Goal: Transaction & Acquisition: Purchase product/service

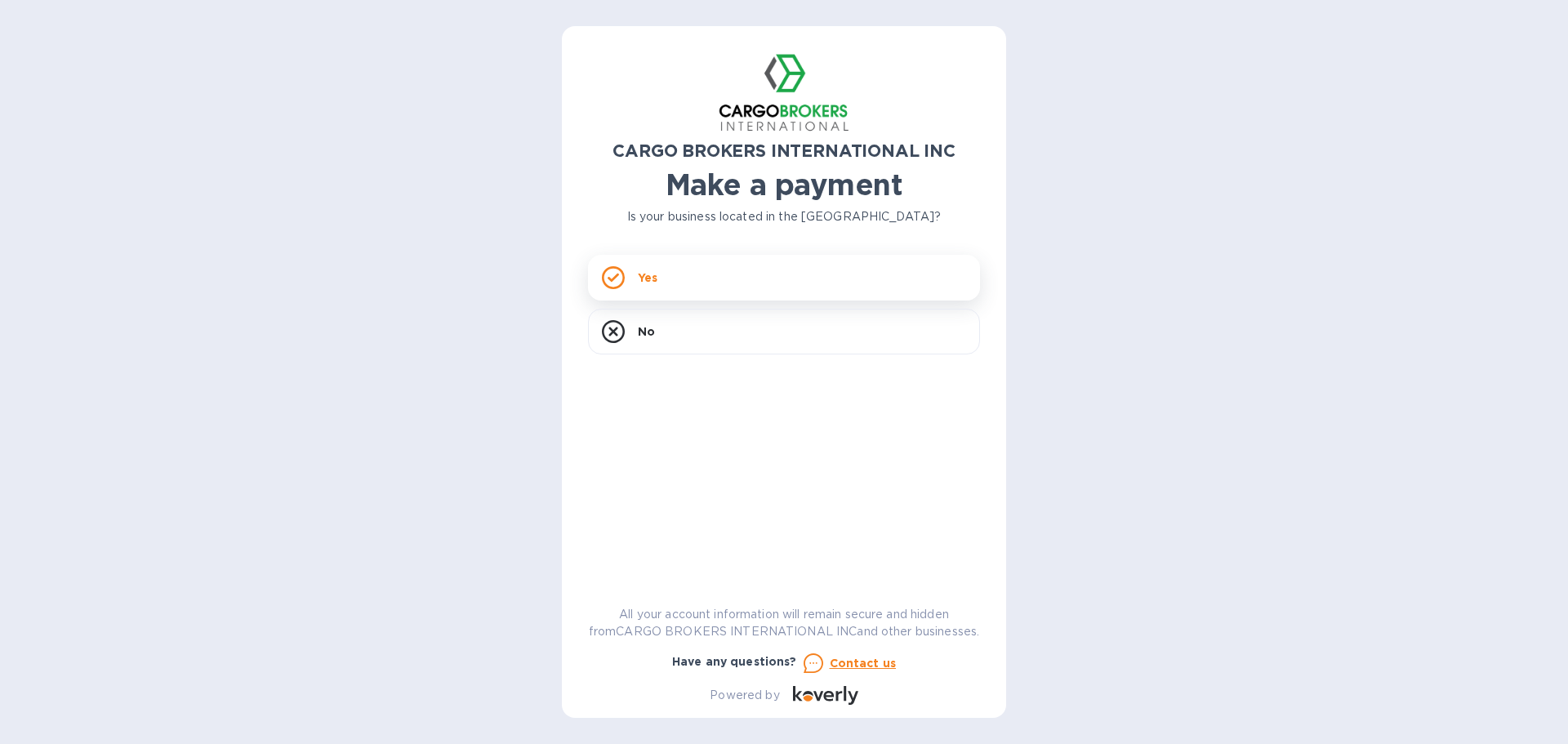
click at [654, 284] on p "Yes" at bounding box center [647, 277] width 20 height 17
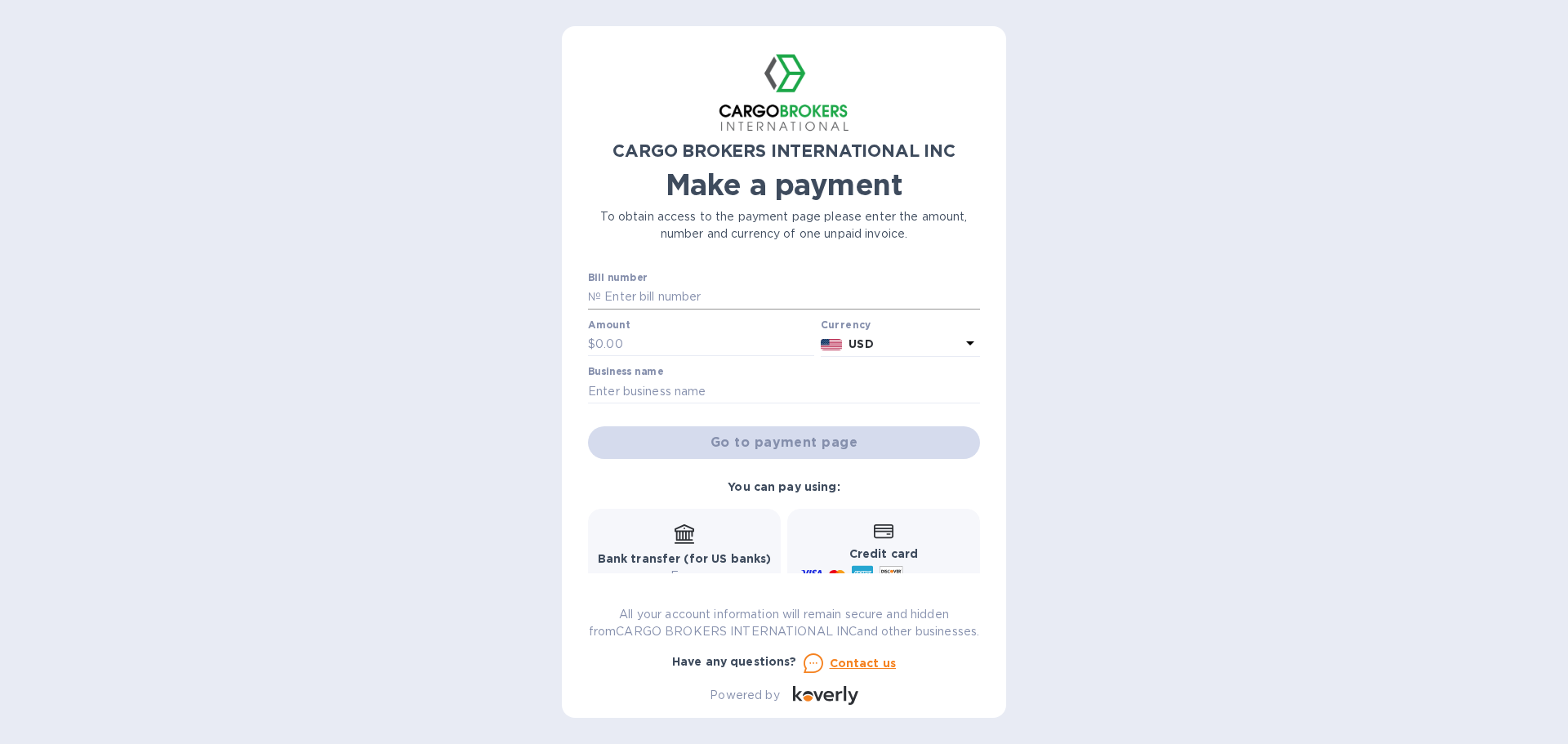
click at [646, 285] on input "text" at bounding box center [790, 297] width 379 height 24
type input "S00017166"
click at [637, 342] on input "text" at bounding box center [704, 344] width 218 height 24
type input "1,750.77"
click at [694, 393] on input "text" at bounding box center [784, 391] width 392 height 24
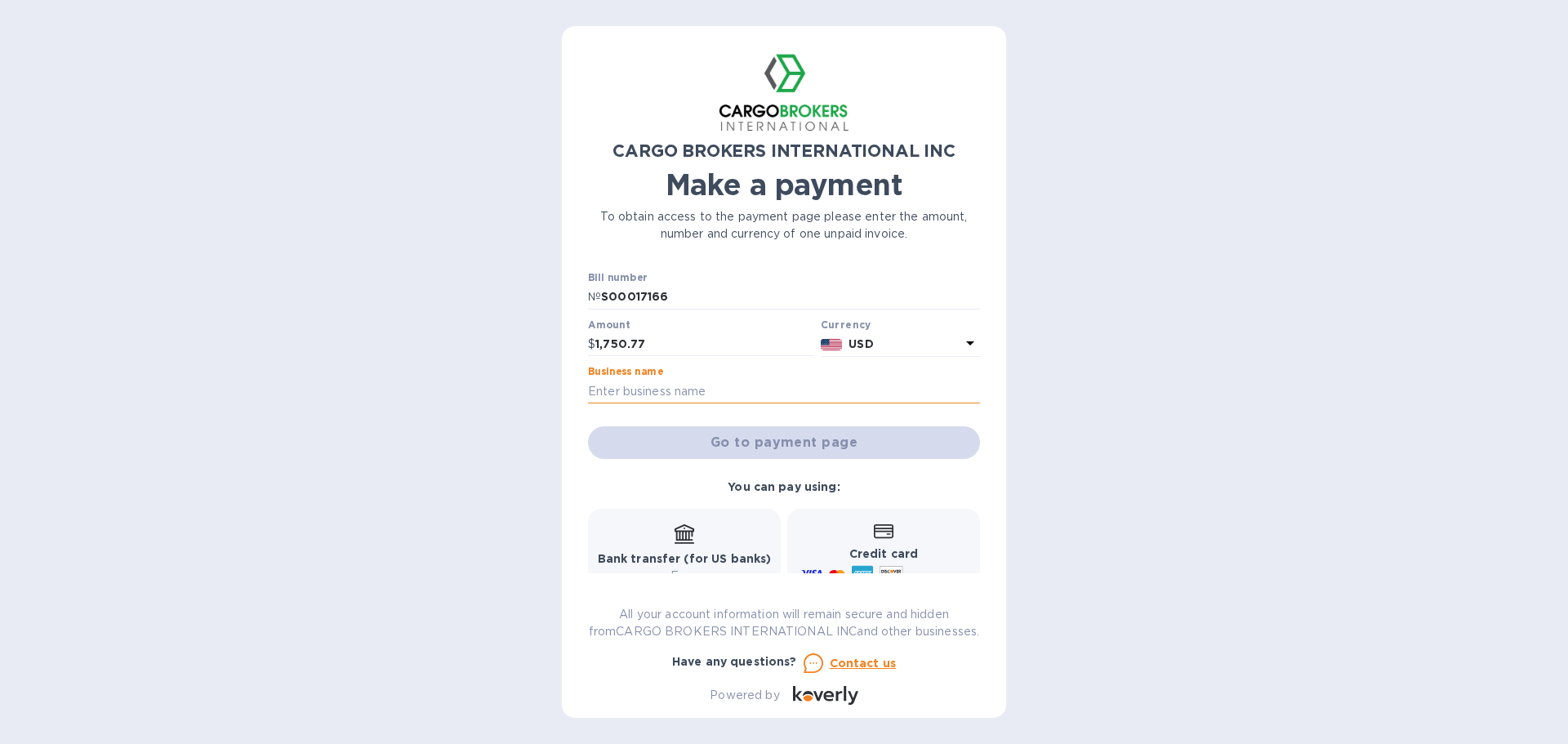
type input "Raivansa Inc"
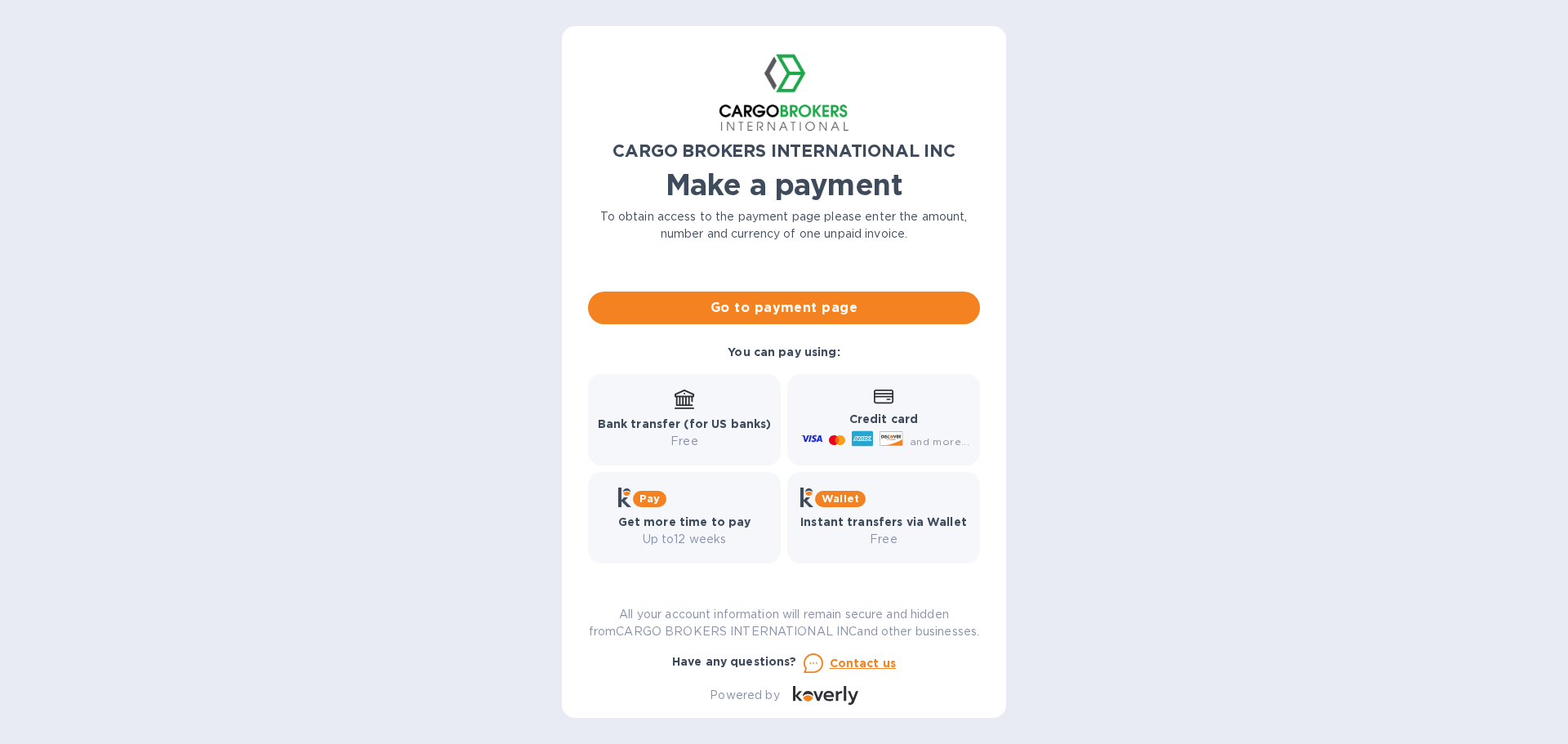
scroll to position [152, 0]
click at [787, 298] on span "Go to payment page" at bounding box center [784, 307] width 366 height 20
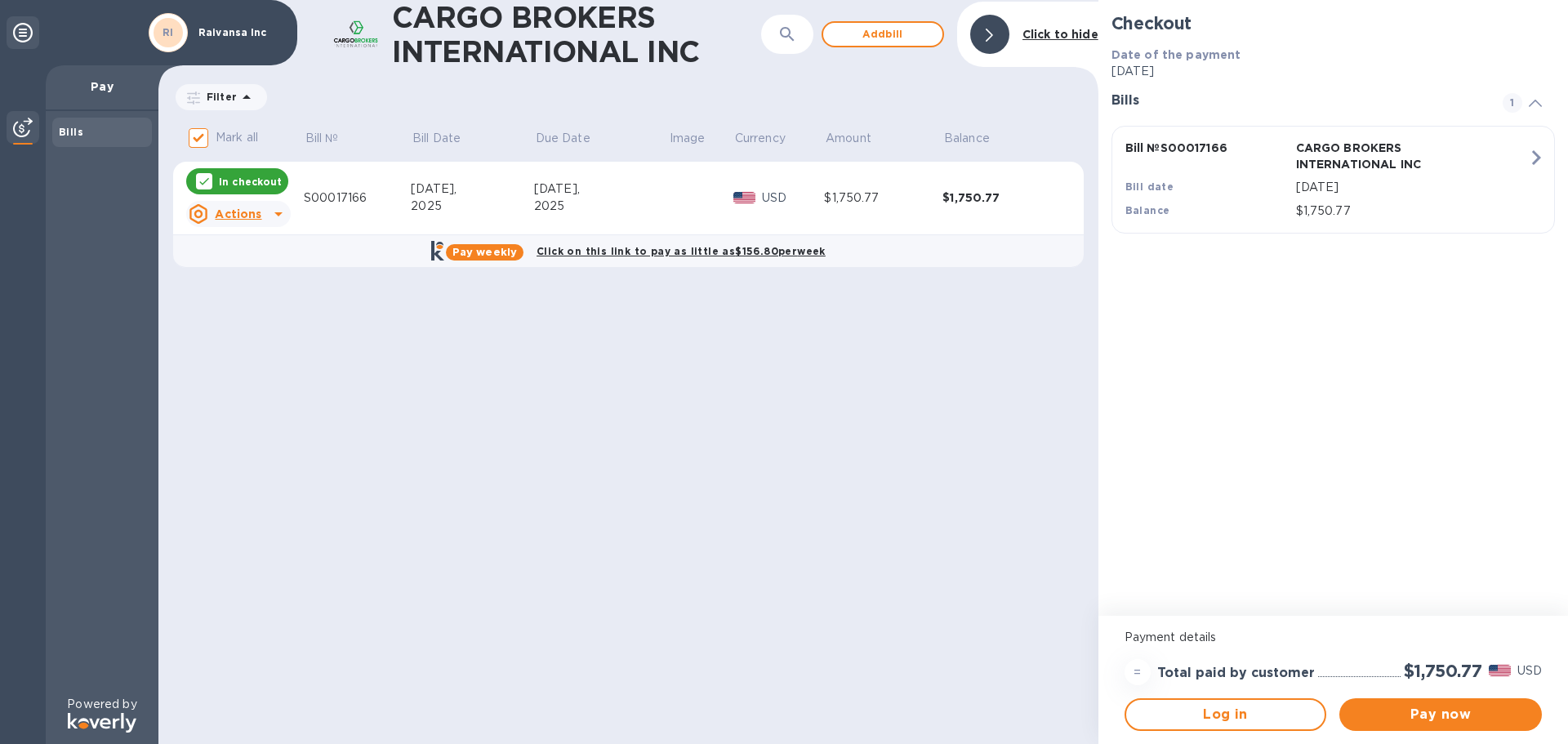
click at [277, 213] on icon at bounding box center [278, 214] width 8 height 4
click at [277, 213] on div at bounding box center [784, 372] width 1568 height 744
click at [1425, 716] on span "Pay now" at bounding box center [1441, 715] width 176 height 20
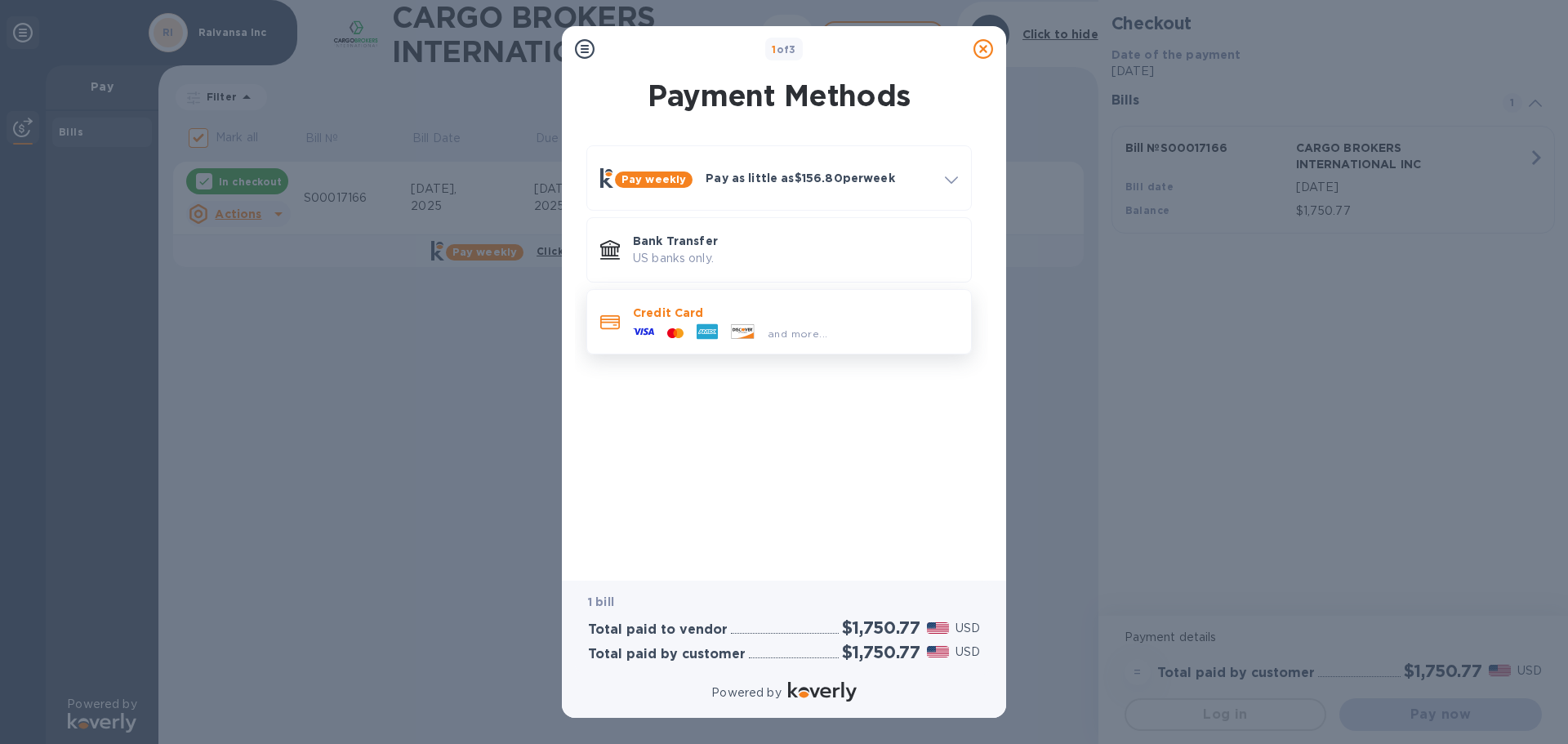
click at [649, 321] on icon at bounding box center [643, 332] width 22 height 22
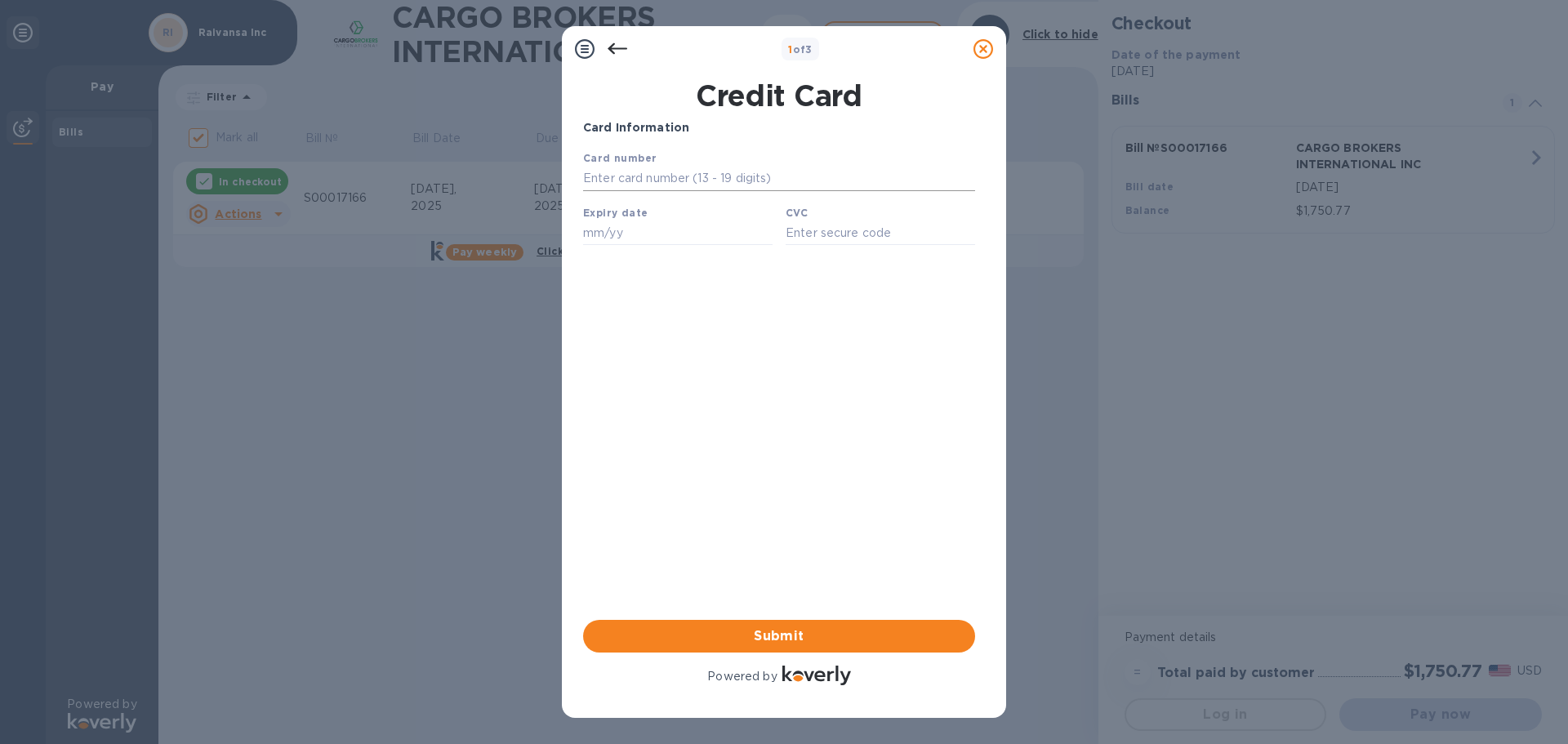
click at [675, 185] on input "text" at bounding box center [779, 178] width 392 height 24
type input "[CREDIT_CARD_NUMBER]"
type input "02/28"
type input "059"
click at [767, 632] on span "Submit" at bounding box center [780, 635] width 366 height 20
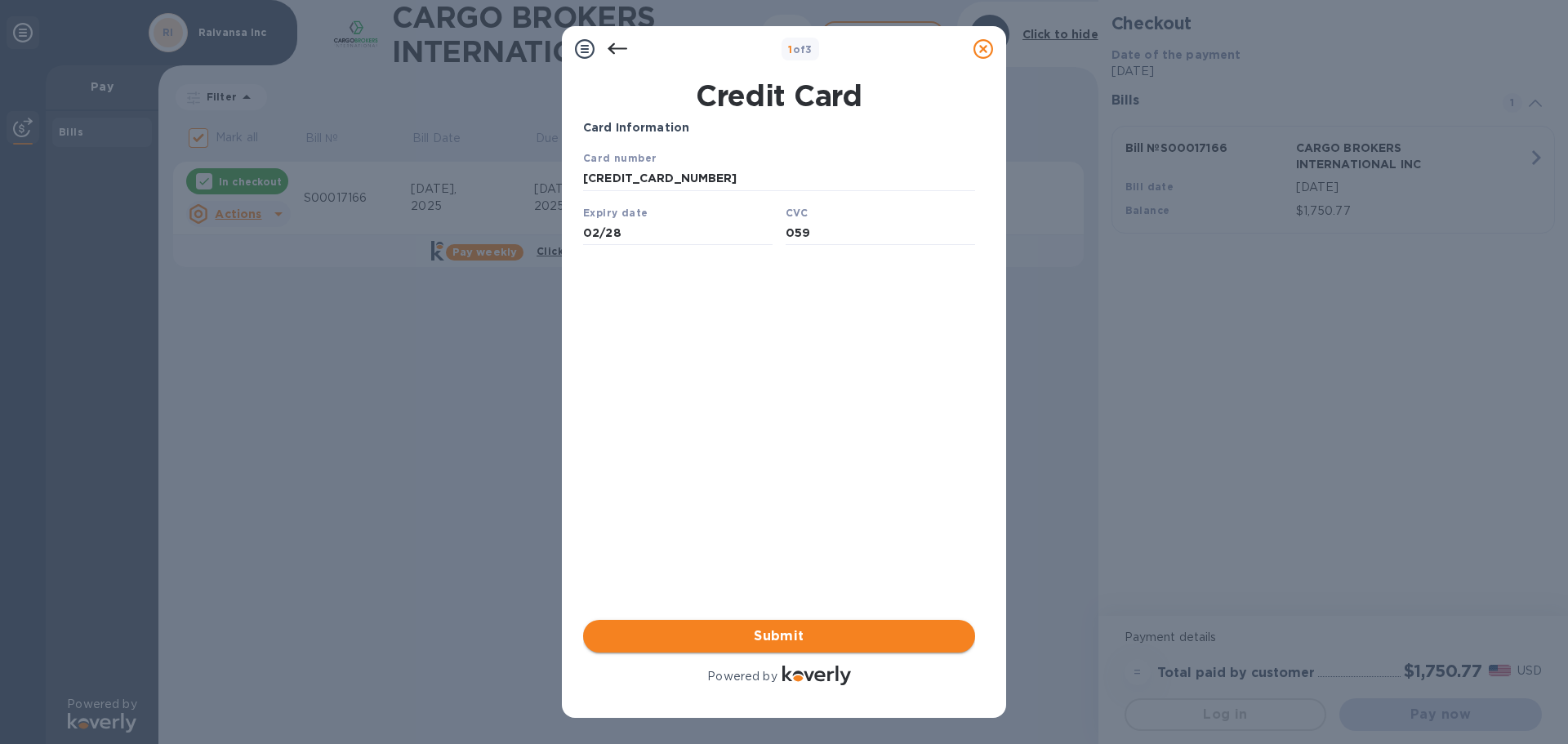
click at [774, 635] on span "Submit" at bounding box center [780, 635] width 366 height 20
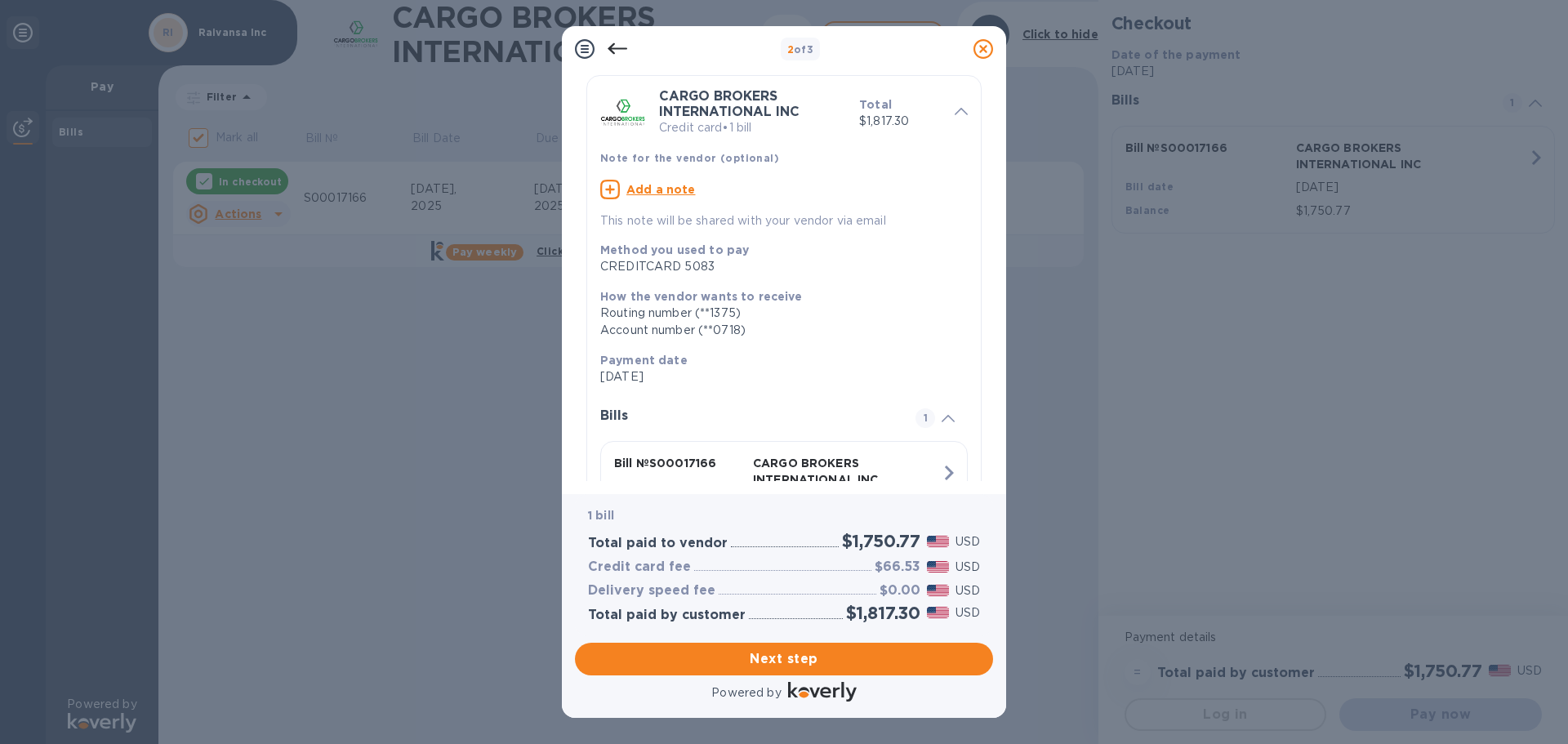
scroll to position [163, 0]
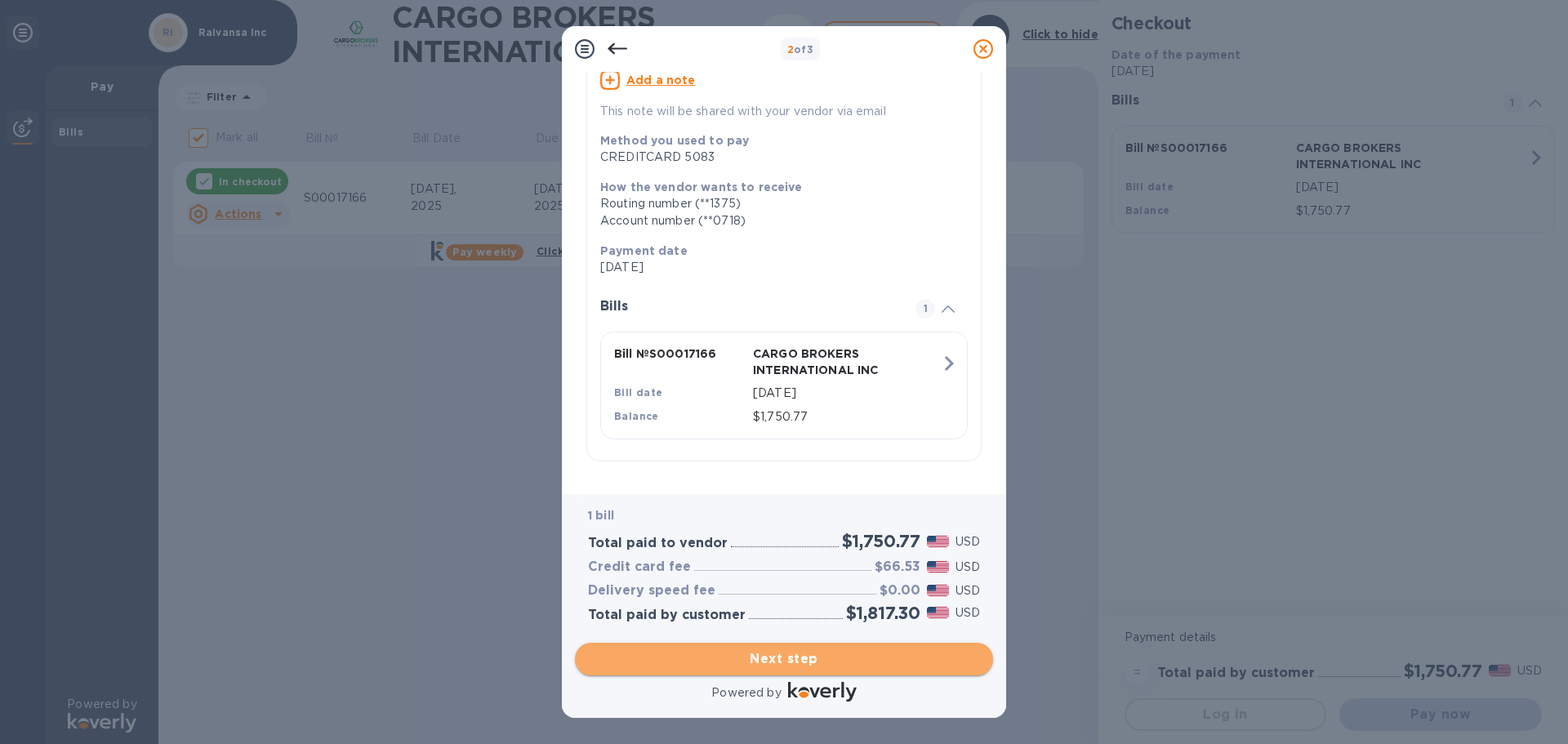
click at [784, 663] on span "Next step" at bounding box center [784, 659] width 392 height 20
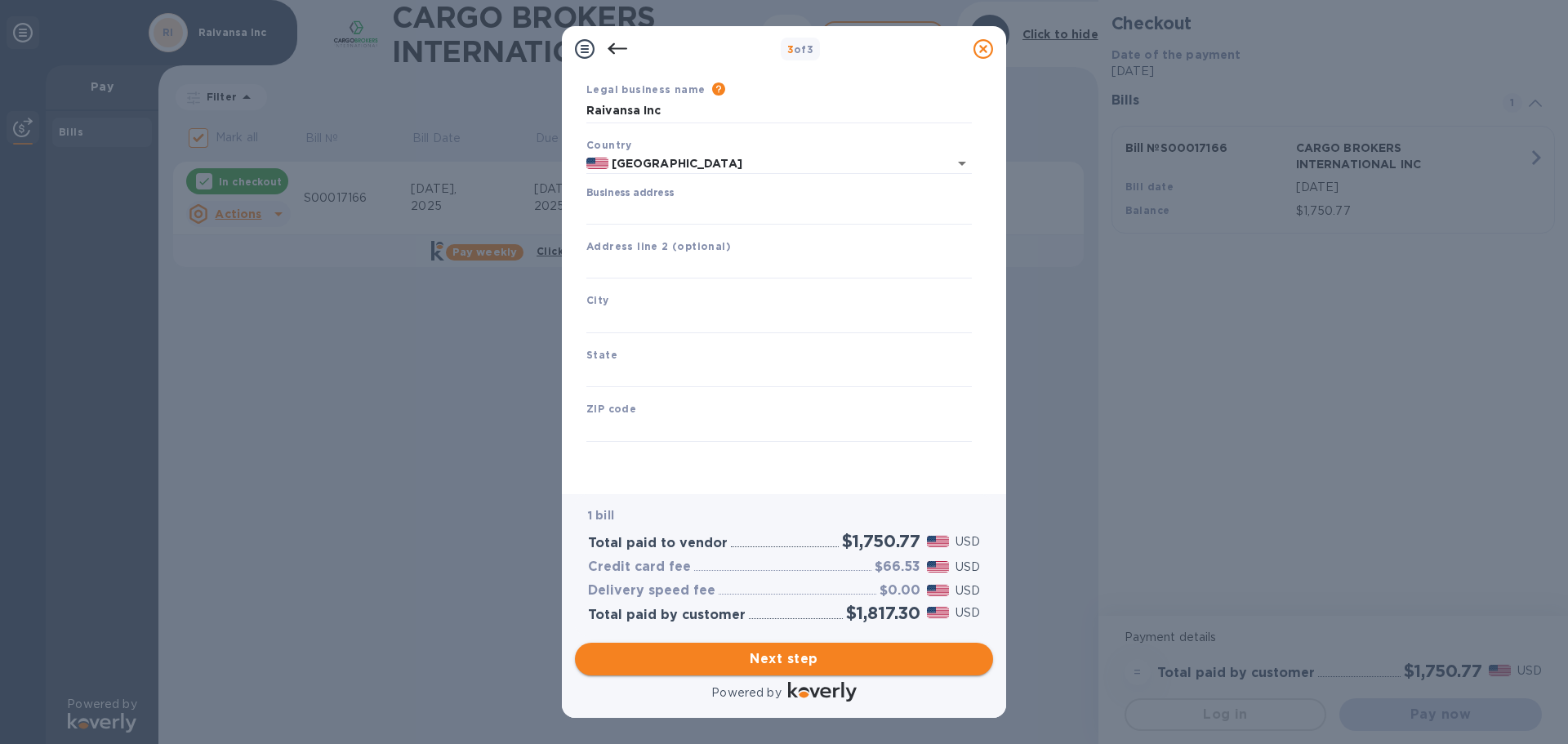
scroll to position [55, 0]
click at [653, 217] on input "Business address" at bounding box center [780, 211] width 386 height 24
type input "[STREET_ADDRESS][PERSON_NAME]"
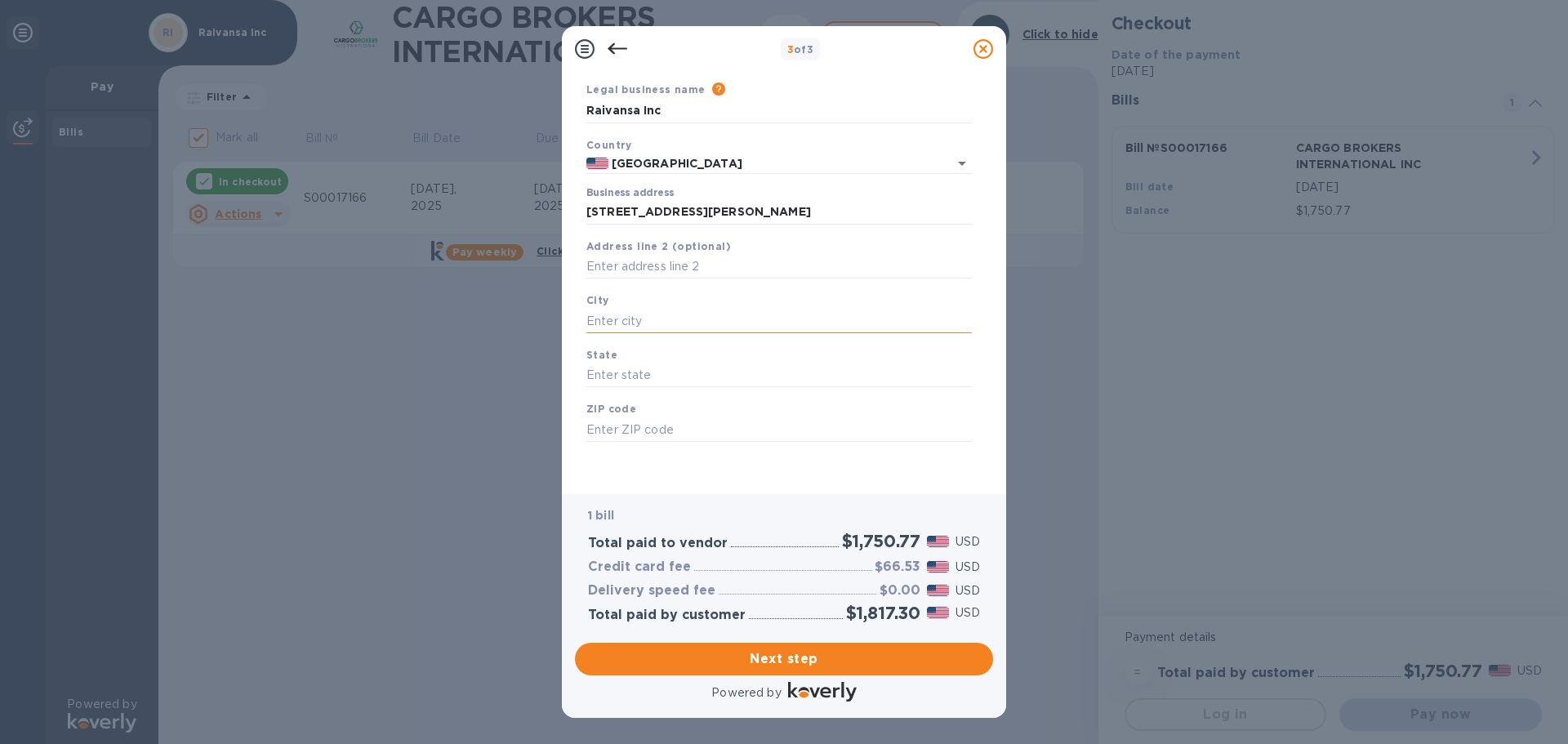
click at [657, 315] on input "text" at bounding box center [780, 320] width 386 height 24
type input "[GEOGRAPHIC_DATA]"
click at [649, 371] on input "text" at bounding box center [780, 375] width 386 height 24
type input "NY"
click at [634, 413] on div "ZIP code" at bounding box center [779, 421] width 399 height 55
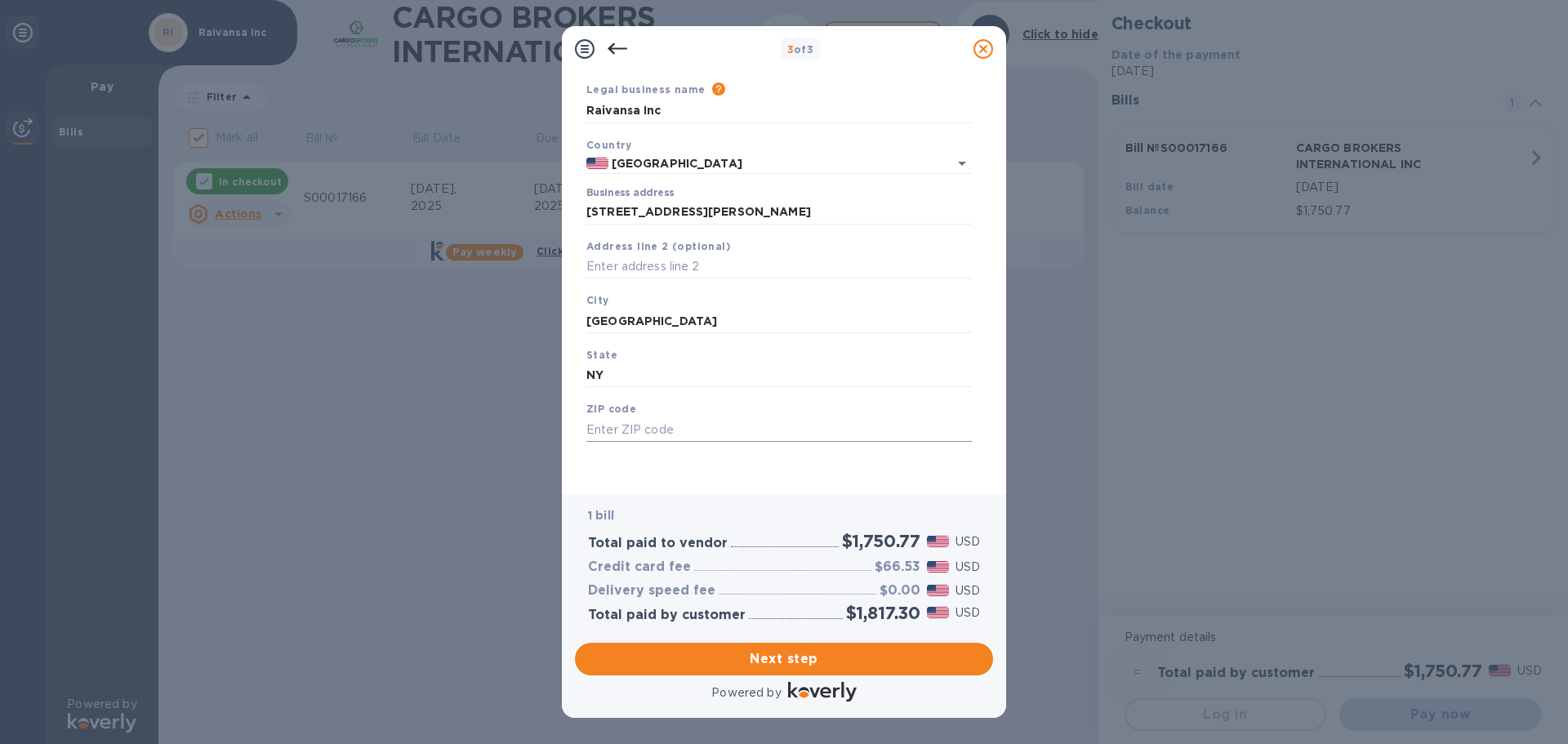
click at [635, 420] on input "text" at bounding box center [780, 429] width 386 height 24
type input "11435"
click at [708, 474] on div "Legal business name Please provide the legal name that appears on your SS-4 for…" at bounding box center [779, 281] width 399 height 400
click at [794, 661] on span "Next step" at bounding box center [784, 659] width 392 height 20
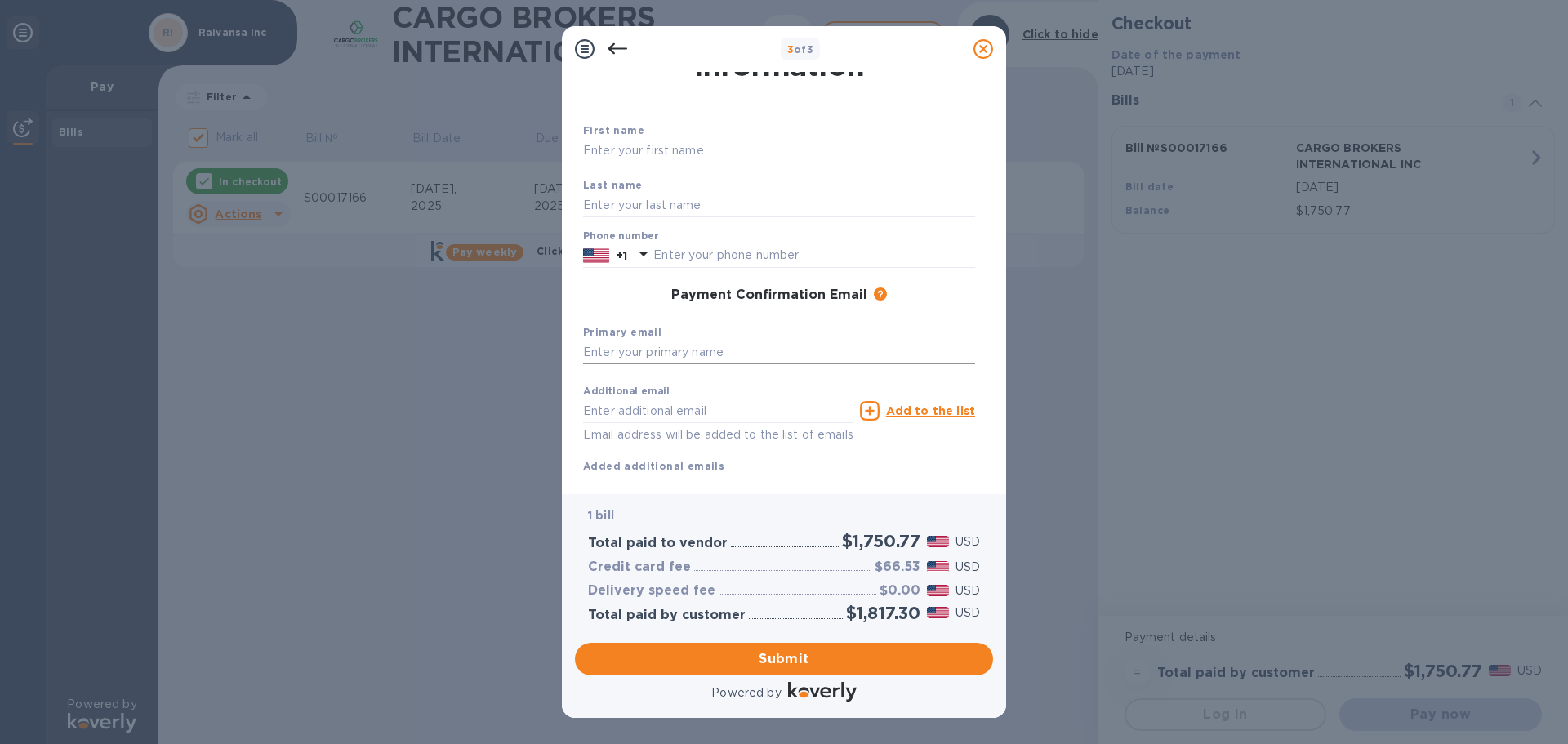
click at [662, 346] on input "text" at bounding box center [779, 352] width 392 height 24
type input "[EMAIL_ADDRESS][DOMAIN_NAME]"
click at [621, 400] on input "text" at bounding box center [718, 410] width 270 height 24
type input "[EMAIL_ADDRESS][DOMAIN_NAME]"
type input "Ivor"
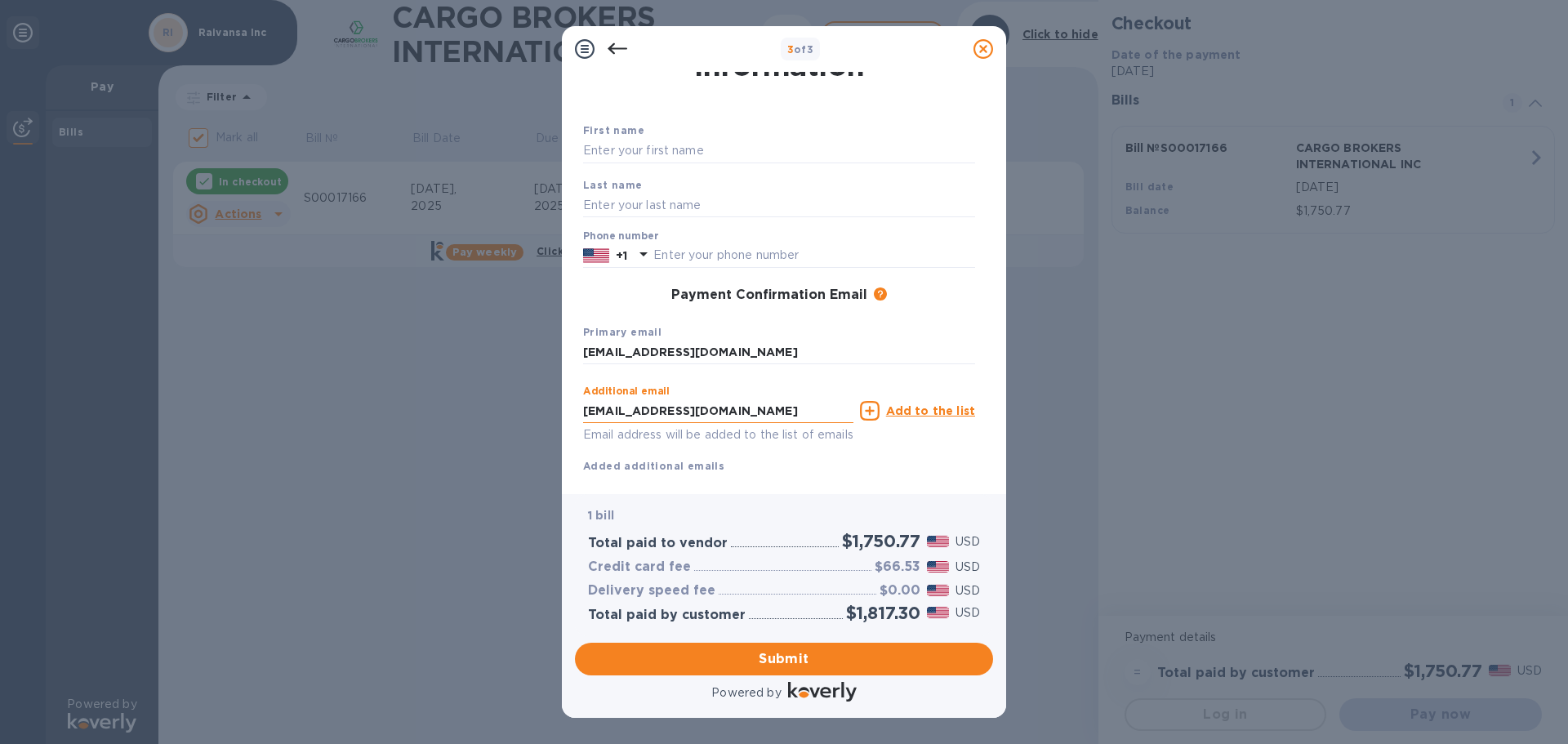
type input "[PERSON_NAME]"
type input "7187395680"
click at [789, 661] on span "Submit" at bounding box center [784, 659] width 392 height 20
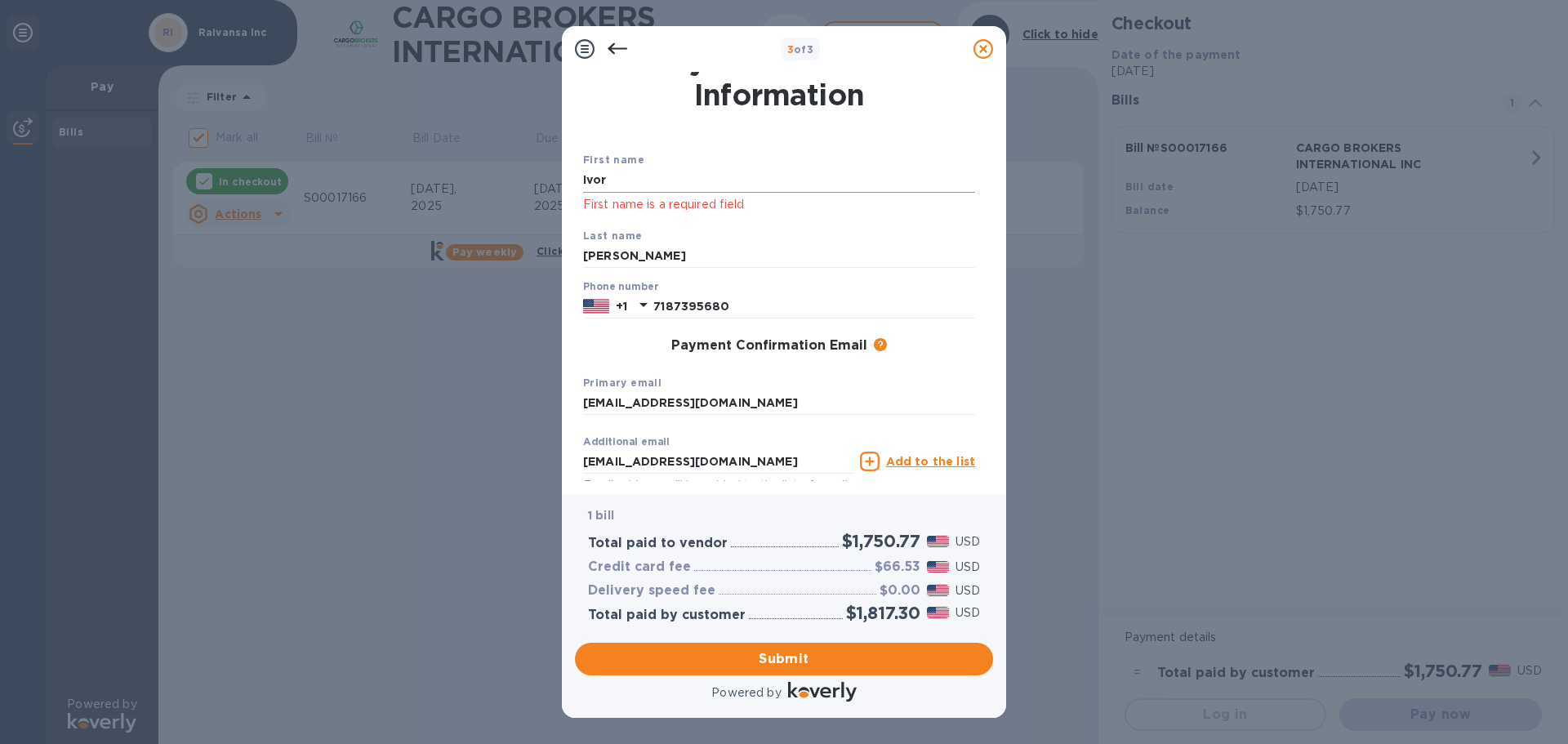
scroll to position [0, 0]
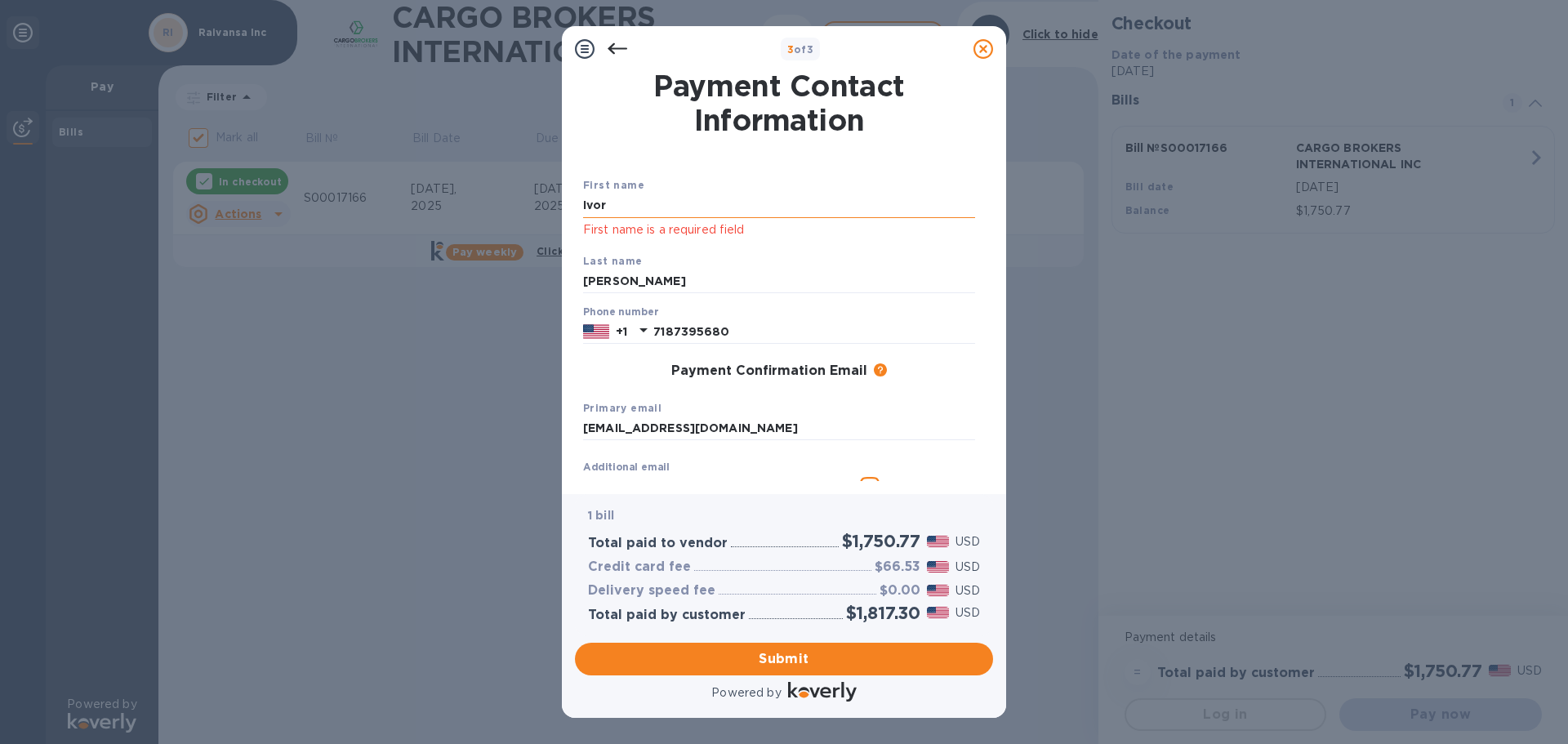
click at [651, 198] on input "Ivor" at bounding box center [779, 206] width 392 height 24
type input "I"
type input "Raivansa"
click at [636, 281] on input "[PERSON_NAME]" at bounding box center [779, 281] width 392 height 24
type input "R"
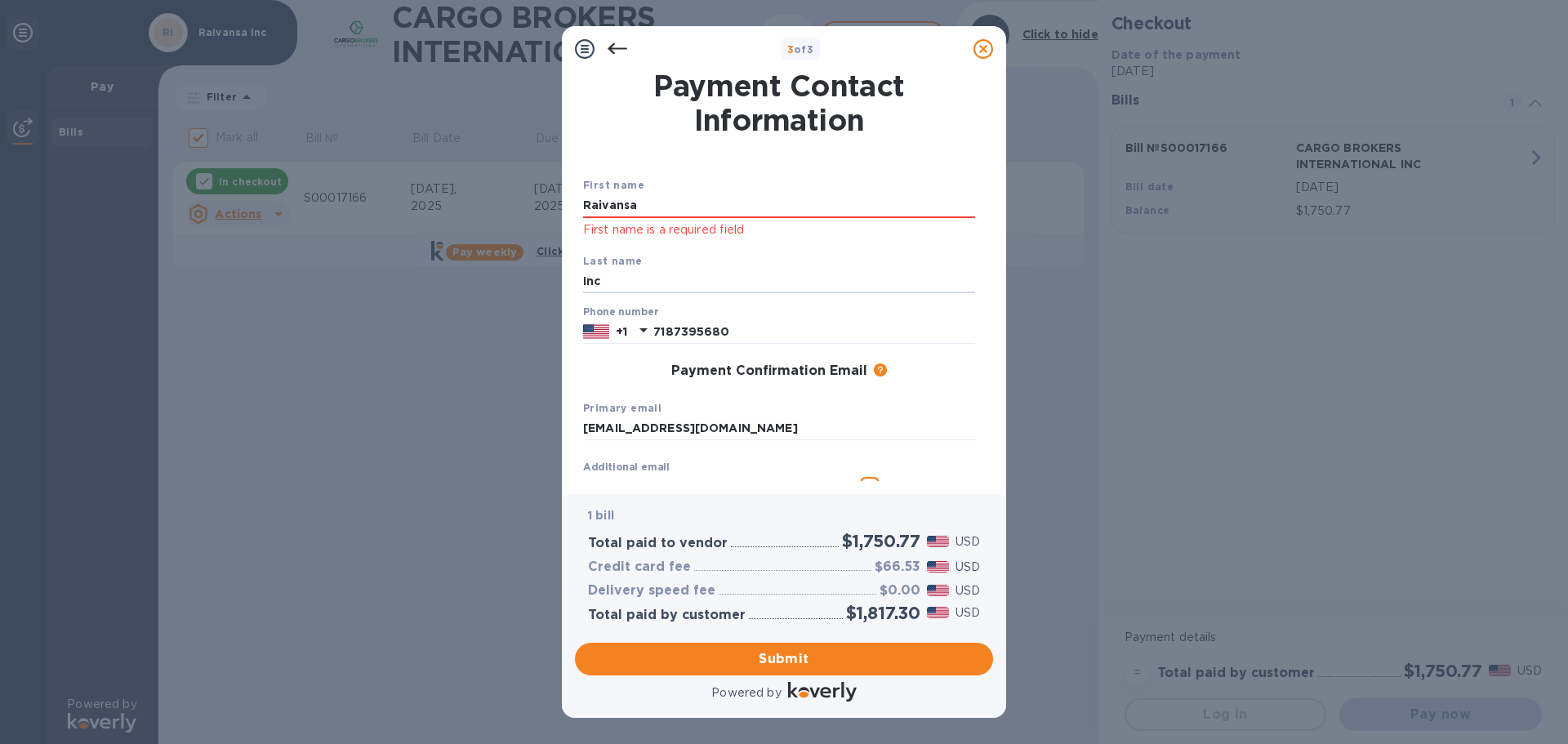
type input "Inc"
click at [773, 408] on div "Primary email [EMAIL_ADDRESS][DOMAIN_NAME]" at bounding box center [780, 420] width 405 height 55
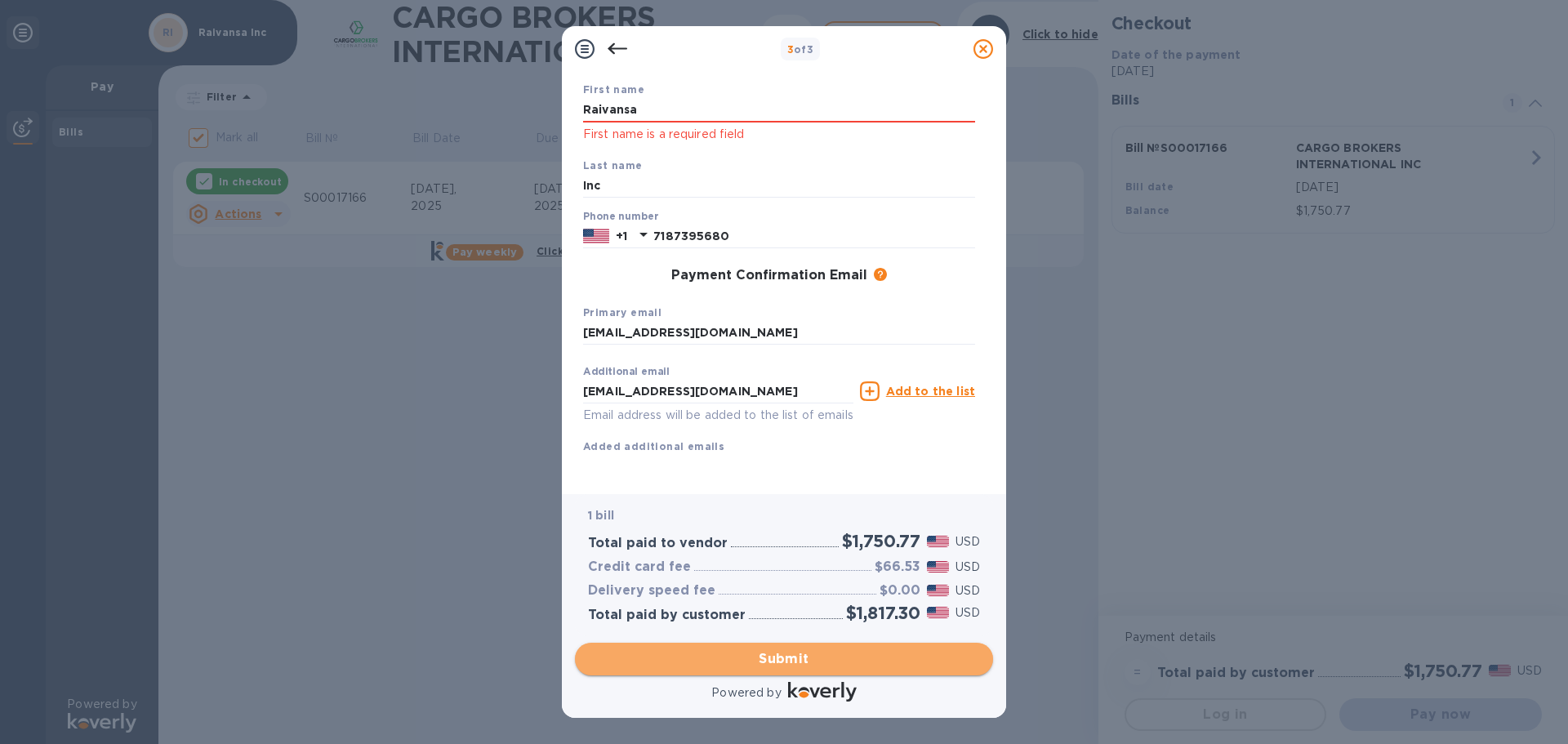
click at [784, 660] on span "Submit" at bounding box center [784, 659] width 392 height 20
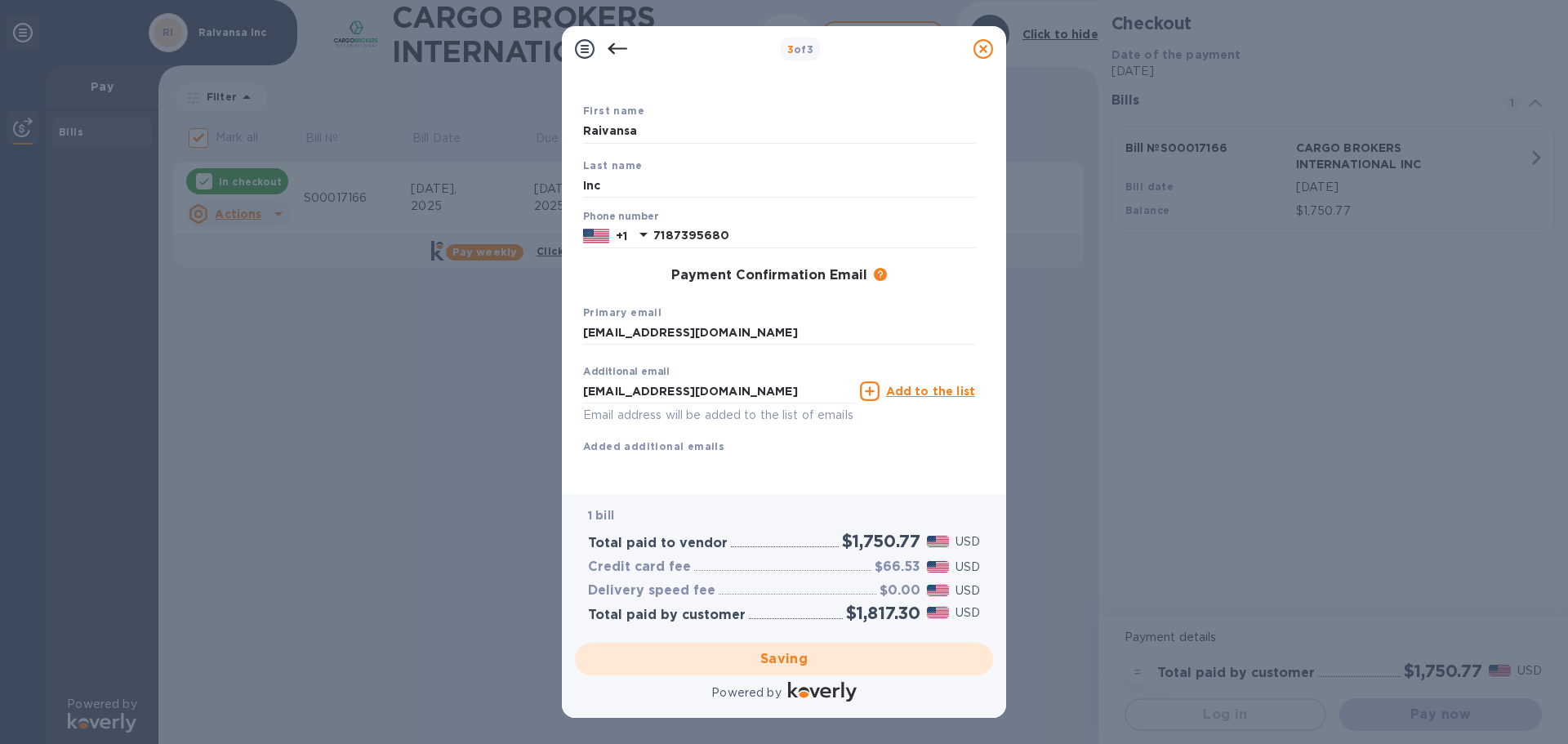
checkbox input "false"
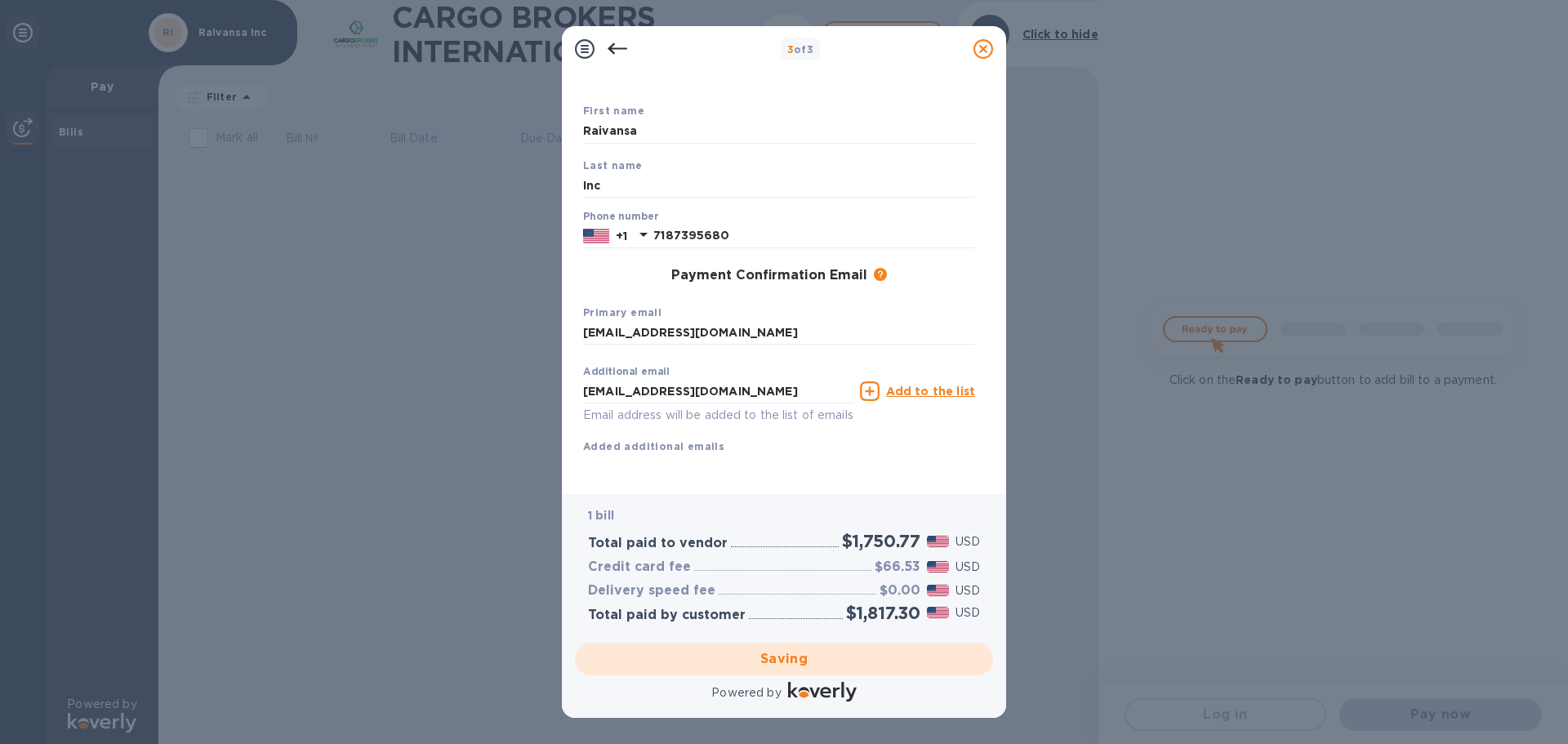
scroll to position [0, 0]
